Goal: Obtain resource: Download file/media

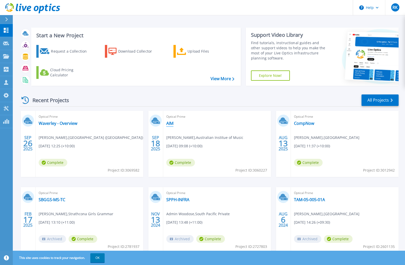
click at [169, 124] on link "AIM" at bounding box center [169, 123] width 7 height 5
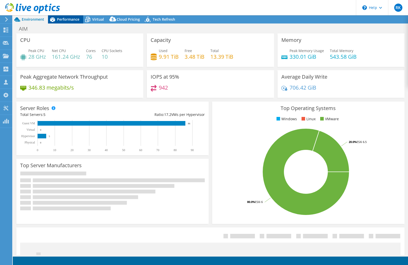
select select "USD"
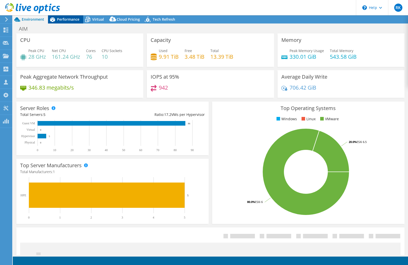
select select "Australia"
select select "AUD"
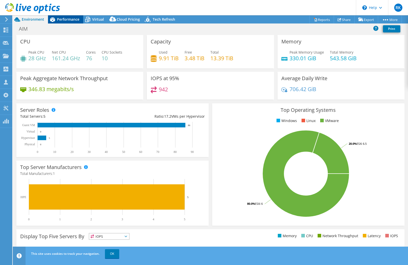
click at [67, 20] on span "Performance" at bounding box center [68, 19] width 22 height 5
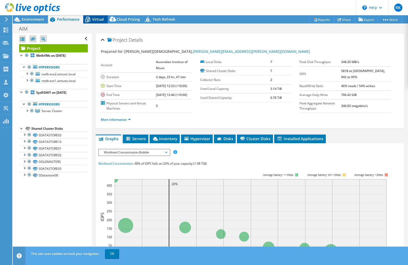
click at [98, 20] on span "Virtual" at bounding box center [98, 19] width 12 height 5
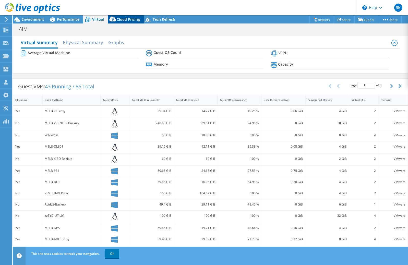
click at [125, 20] on span "Cloud Pricing" at bounding box center [128, 19] width 23 height 5
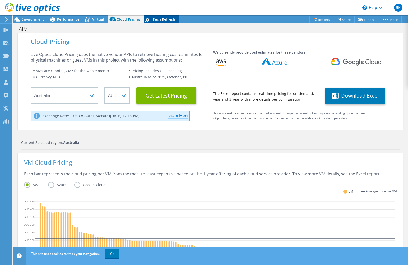
click at [161, 20] on span "Tech Refresh" at bounding box center [164, 19] width 22 height 5
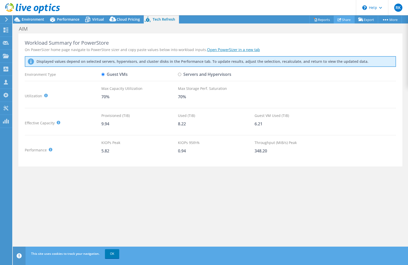
click at [342, 19] on link "Share" at bounding box center [344, 20] width 21 height 8
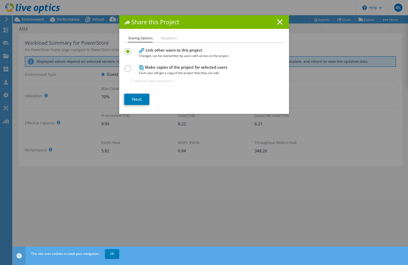
click at [278, 21] on line at bounding box center [280, 21] width 5 height 5
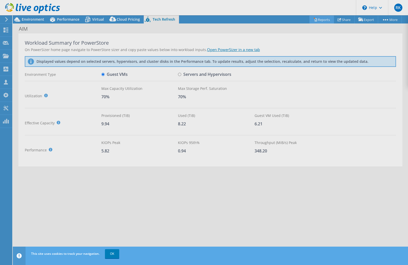
drag, startPoint x: 332, startPoint y: 18, endPoint x: 324, endPoint y: 18, distance: 7.9
click at [331, 18] on div at bounding box center [204, 132] width 408 height 265
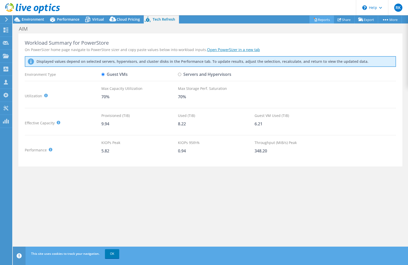
click at [322, 18] on link "Reports" at bounding box center [322, 20] width 25 height 8
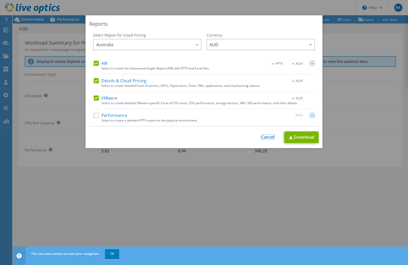
click at [265, 136] on link "Cancel" at bounding box center [267, 137] width 13 height 5
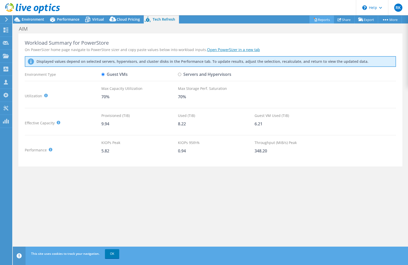
click at [317, 20] on link "Reports" at bounding box center [322, 20] width 25 height 8
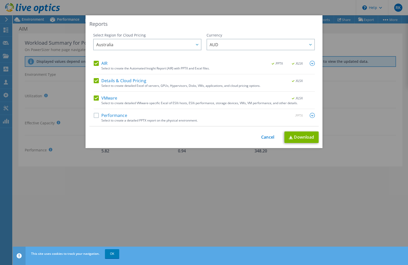
click at [98, 116] on label "Performance" at bounding box center [110, 115] width 33 height 5
click at [0, 0] on input "Performance" at bounding box center [0, 0] width 0 height 0
click at [306, 135] on link "Download" at bounding box center [302, 138] width 34 height 12
